Goal: Task Accomplishment & Management: Use online tool/utility

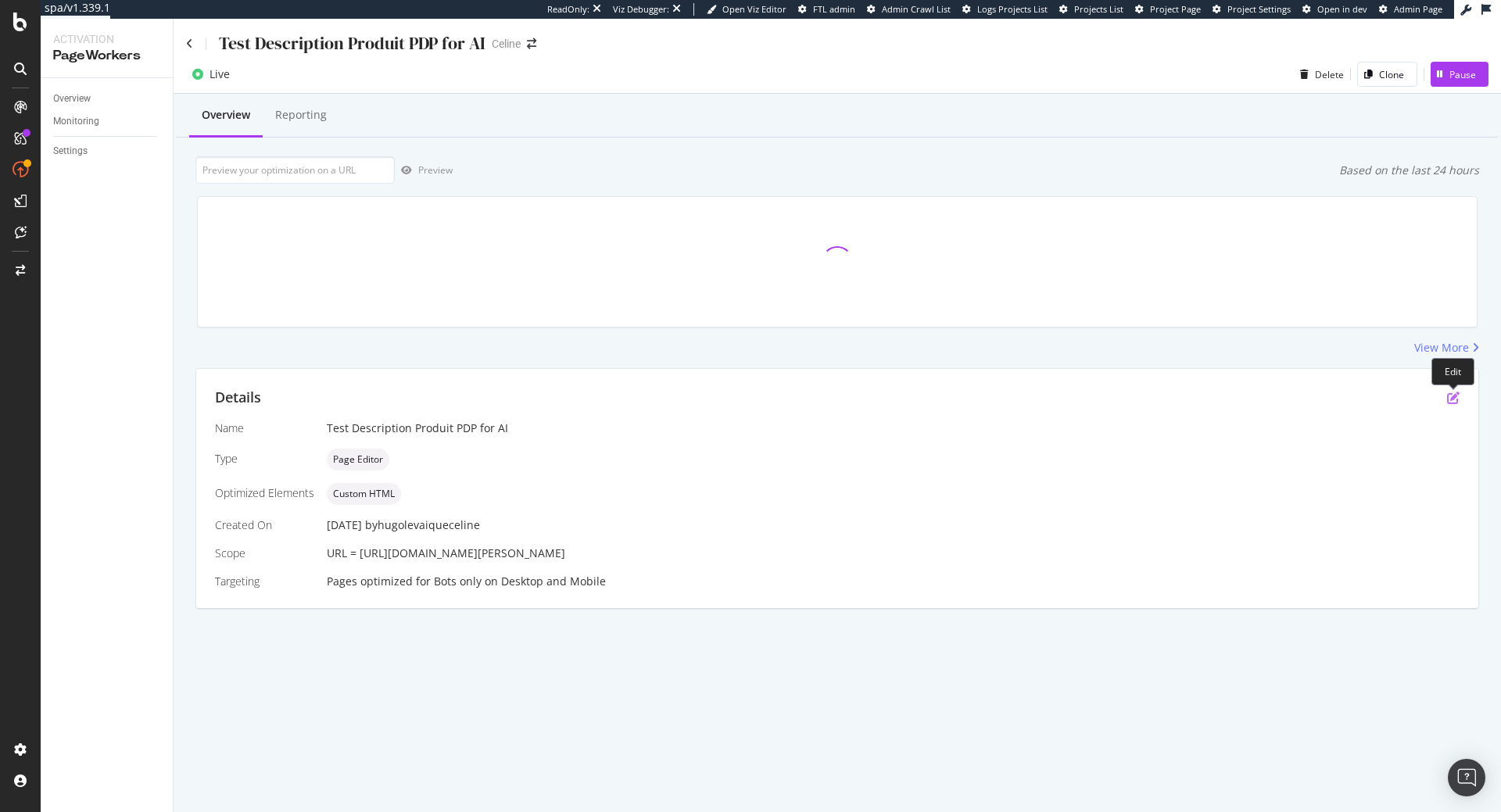
click at [1456, 394] on icon "pen-to-square" at bounding box center [1453, 398] width 13 height 13
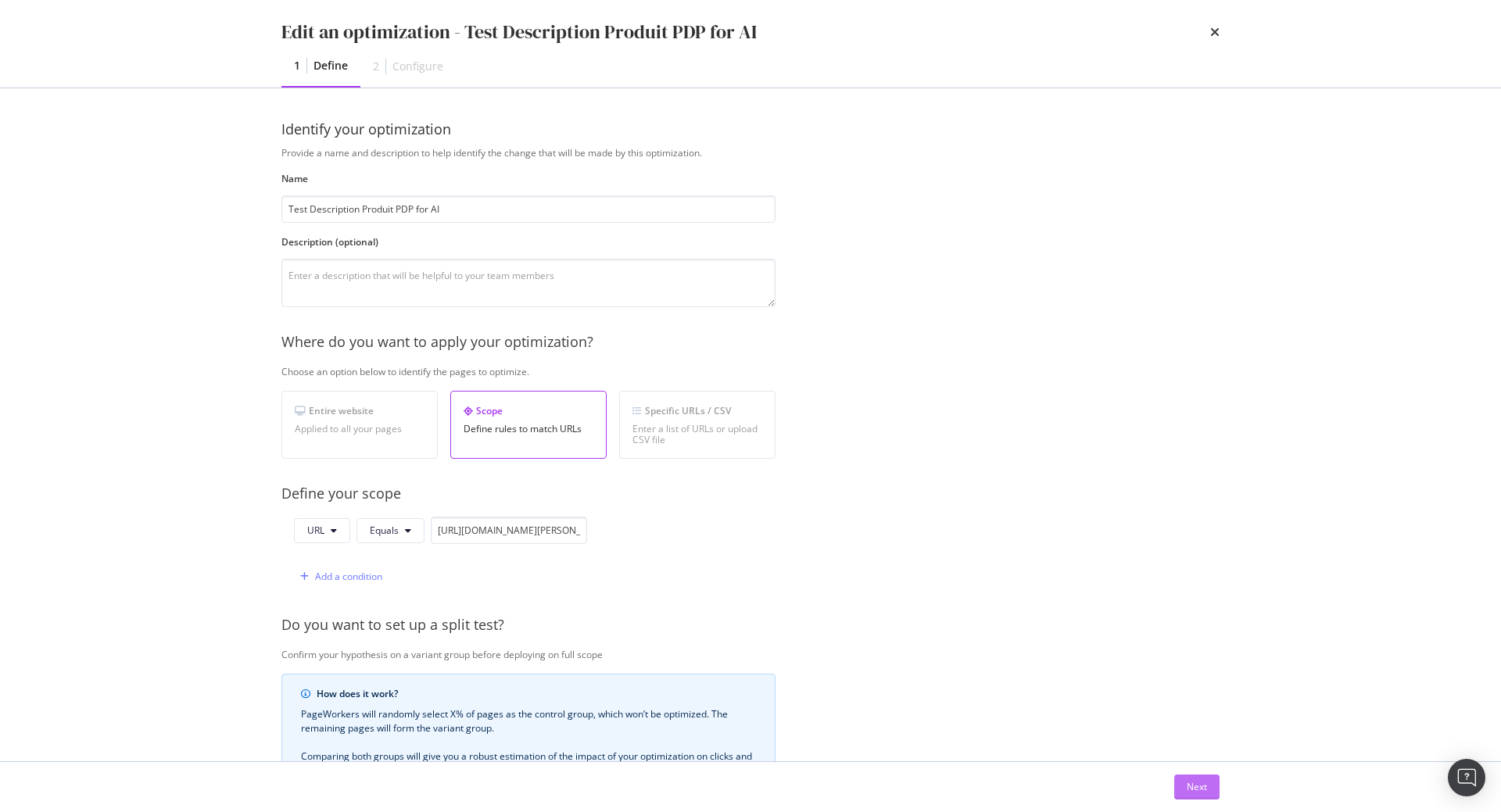
click at [1203, 787] on div "Next" at bounding box center [1196, 786] width 20 height 13
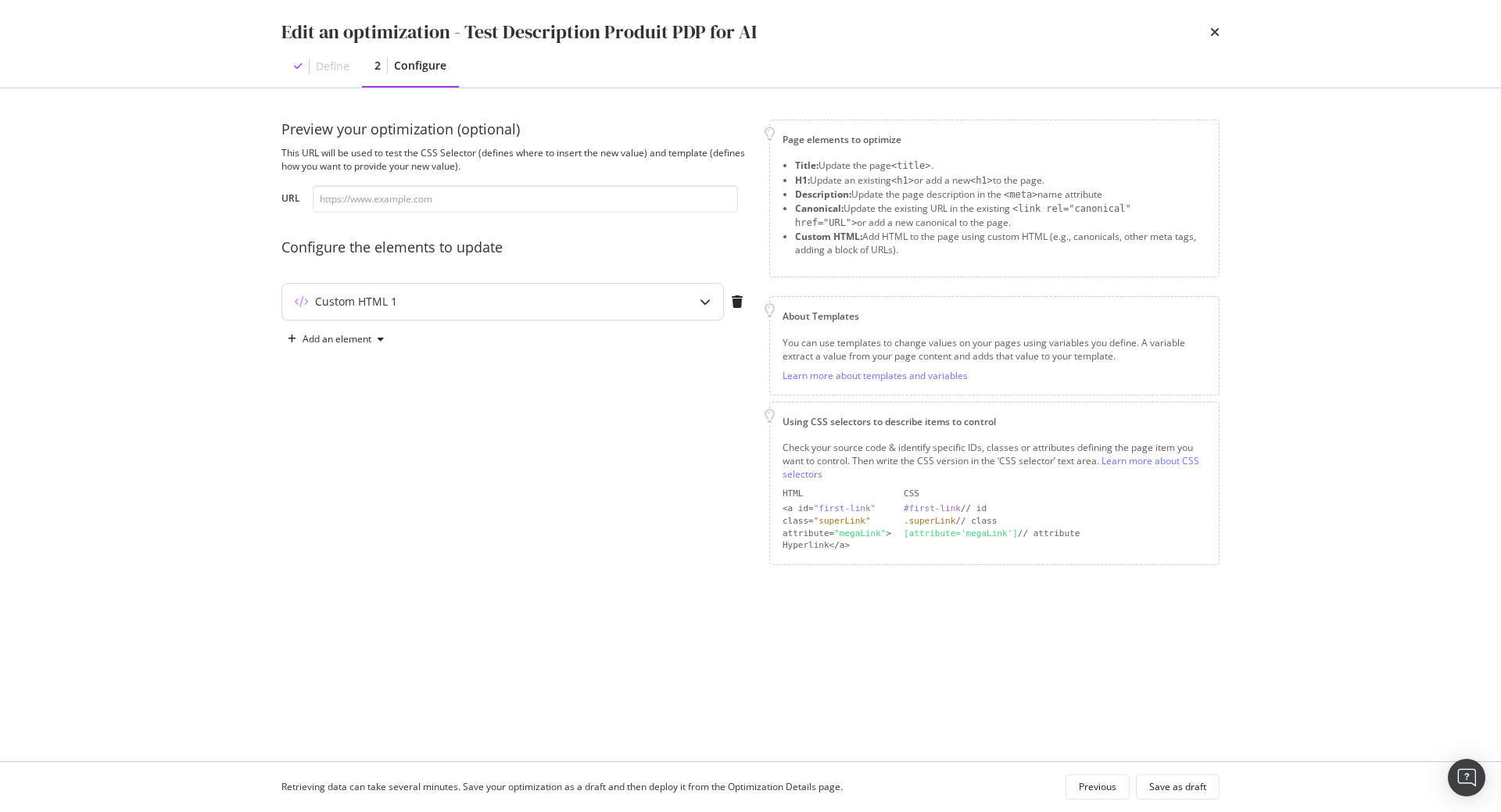
click at [545, 302] on div "Custom HTML 1" at bounding box center [472, 302] width 379 height 16
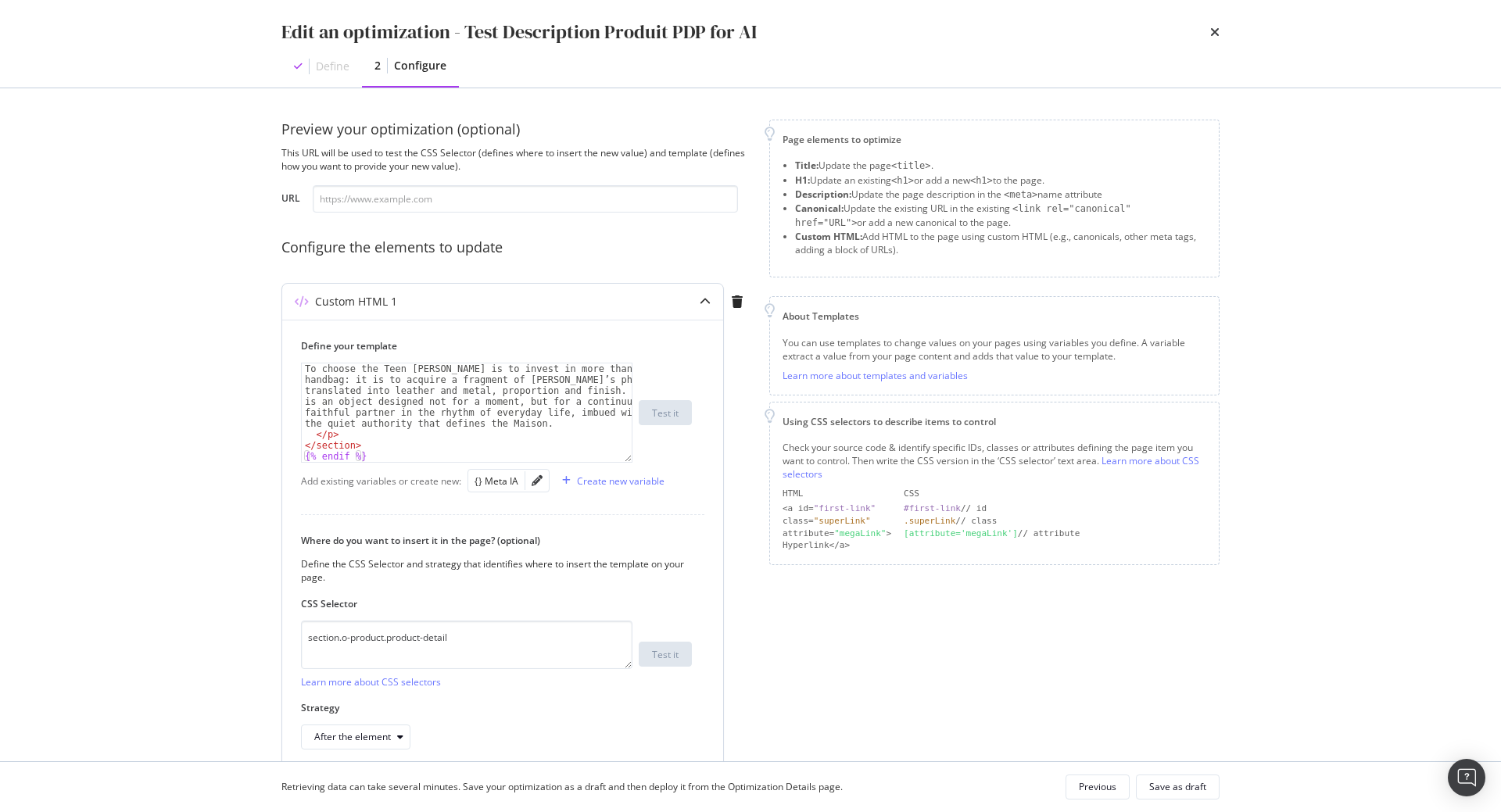
scroll to position [71, 0]
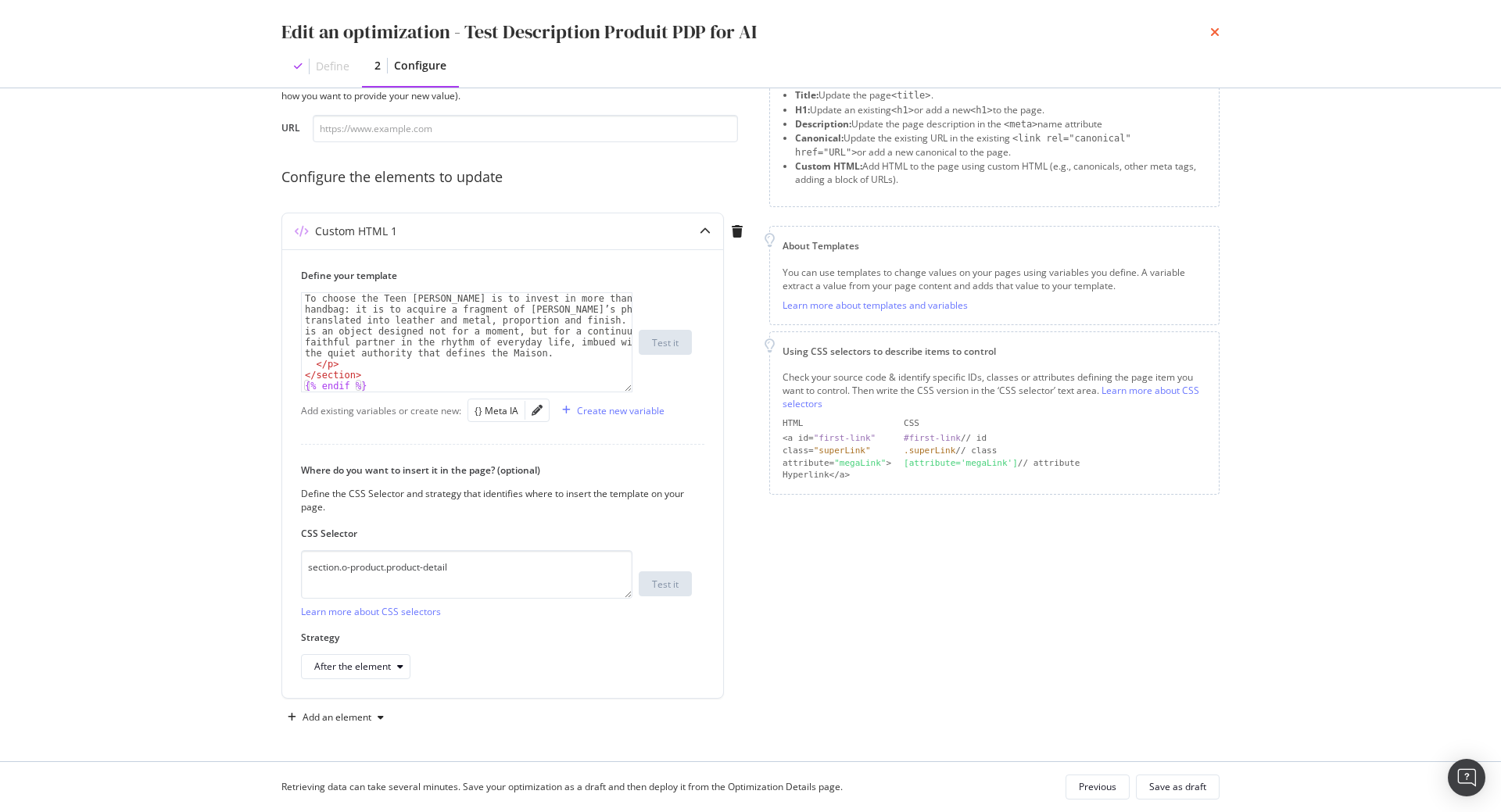
click at [1211, 29] on icon "times" at bounding box center [1214, 32] width 9 height 13
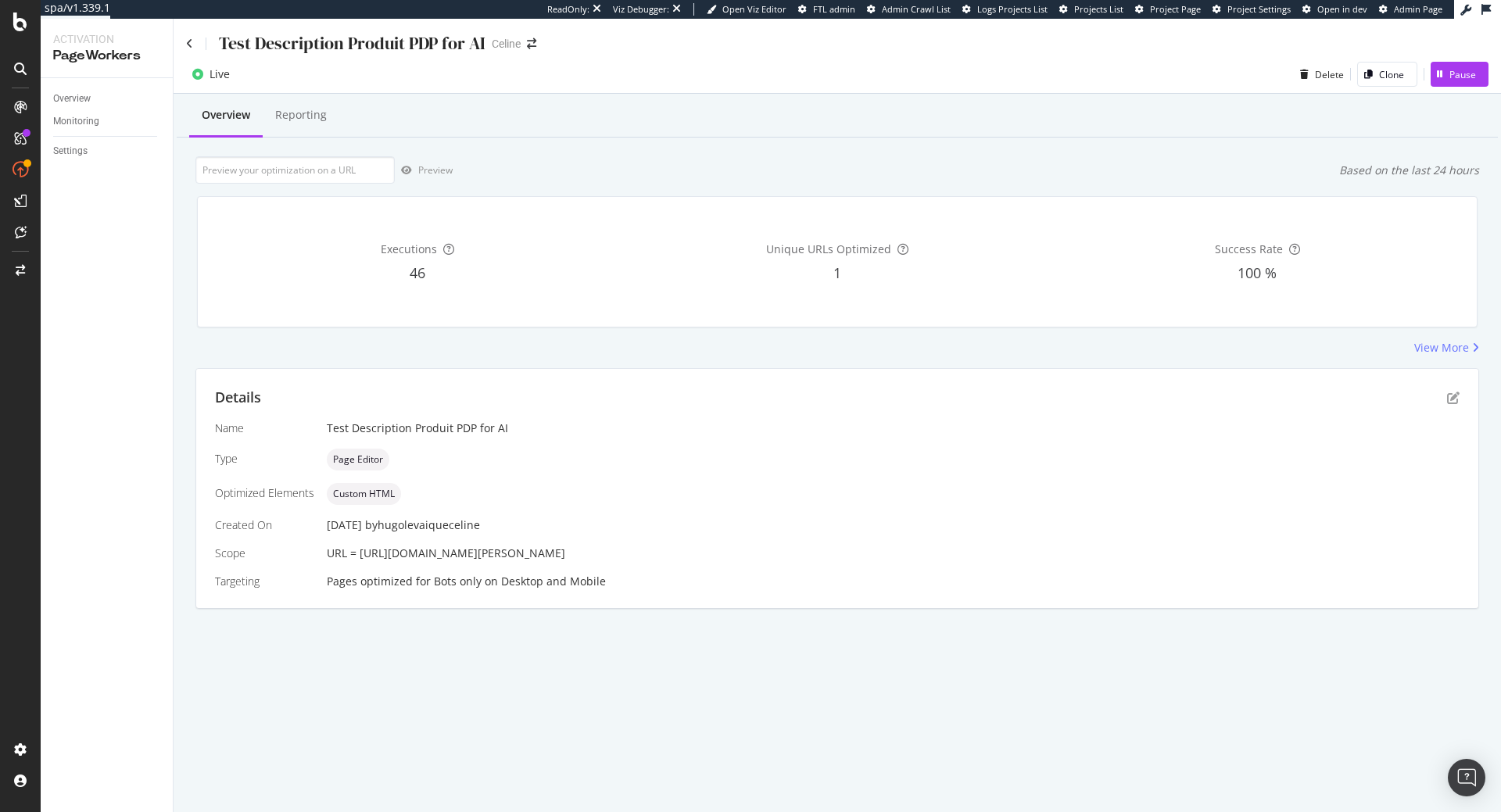
click at [904, 418] on div "Details Name Test Description Produit PDP for AI Type Page Editor Optimized Ele…" at bounding box center [837, 489] width 1282 height 239
